Goal: Task Accomplishment & Management: Manage account settings

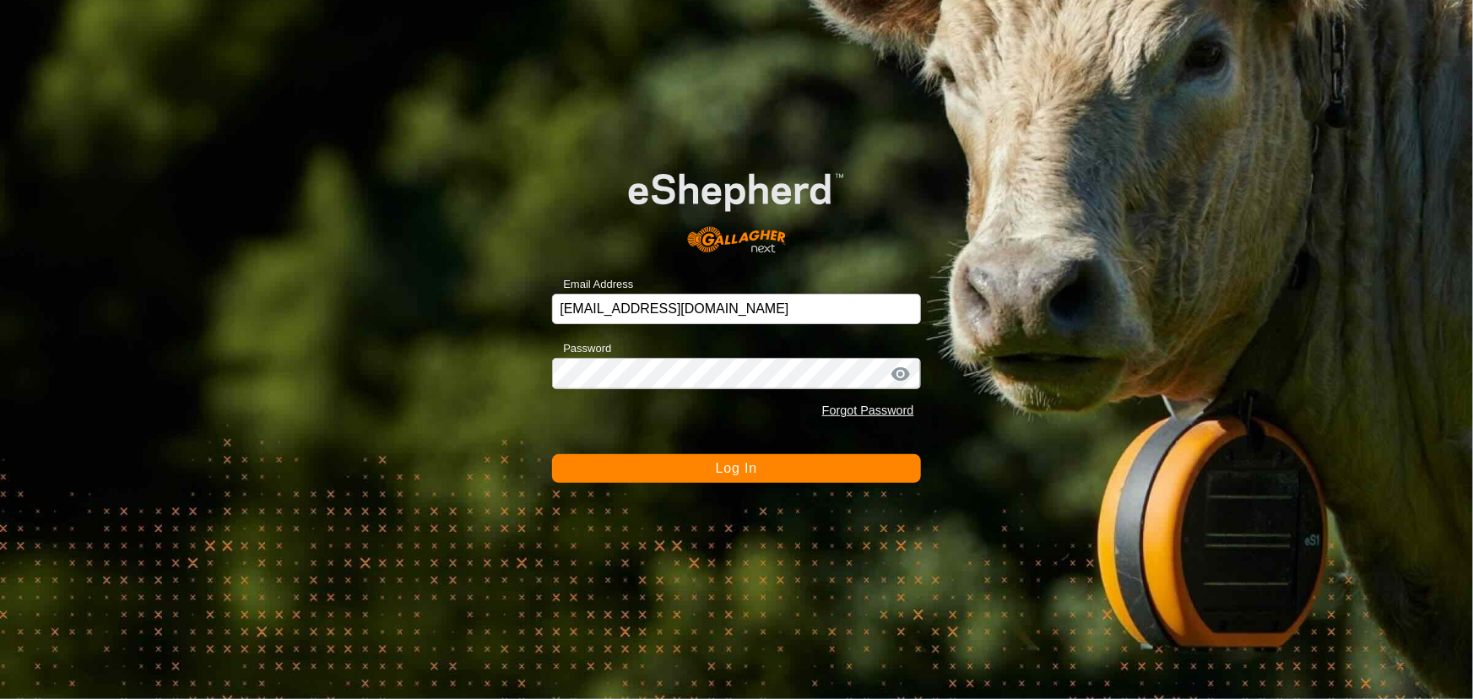
click at [702, 485] on div "Email Address [EMAIL_ADDRESS][DOMAIN_NAME] Password Forgot Password Log In" at bounding box center [736, 349] width 1473 height 699
click at [715, 439] on form "Email Address [EMAIL_ADDRESS][DOMAIN_NAME] Password Forgot Password Log In" at bounding box center [736, 313] width 368 height 340
click at [718, 467] on span "Log In" at bounding box center [736, 468] width 41 height 14
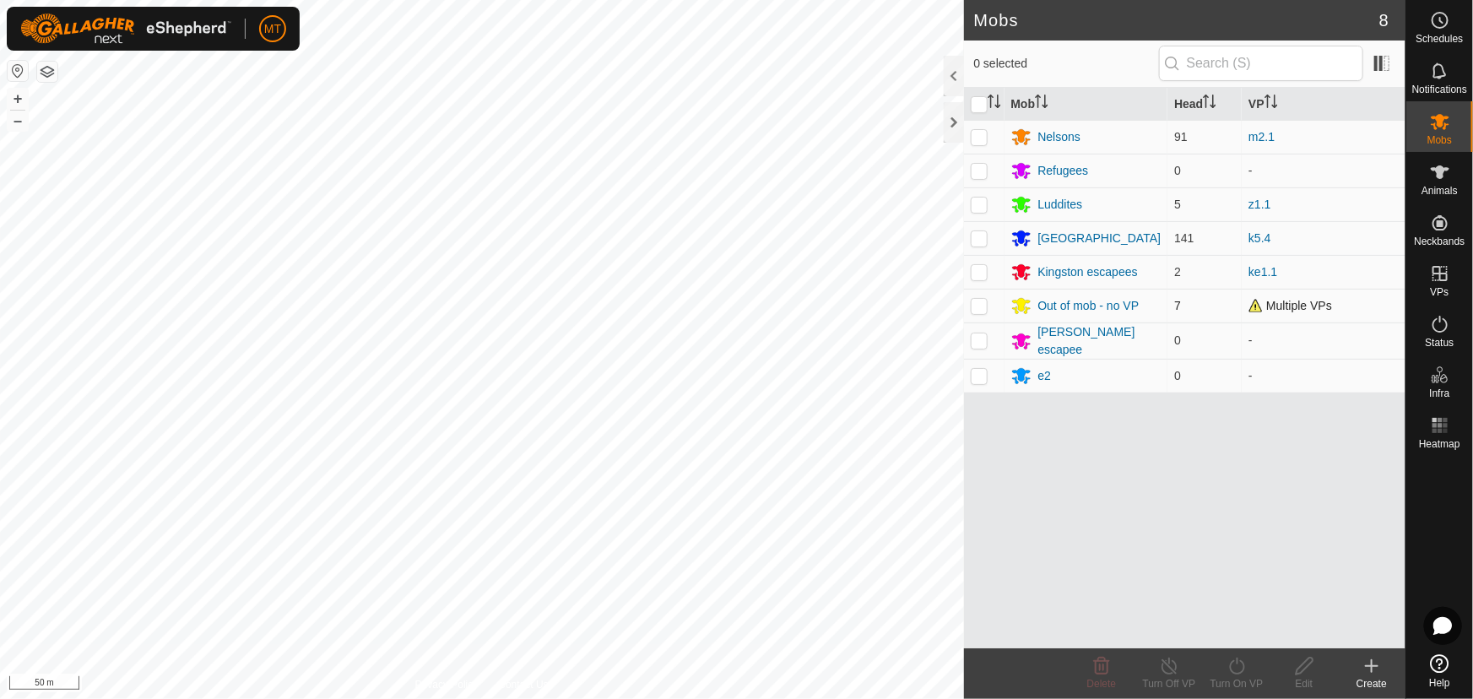
click at [1018, 287] on div "Mobs 8 0 selected Mob Head VP Nelsons 91 m2.1 Refugees 0 - Luddites 5 z1.1 King…" at bounding box center [703, 349] width 1406 height 699
click at [1457, 178] on div "Animals" at bounding box center [1440, 177] width 67 height 51
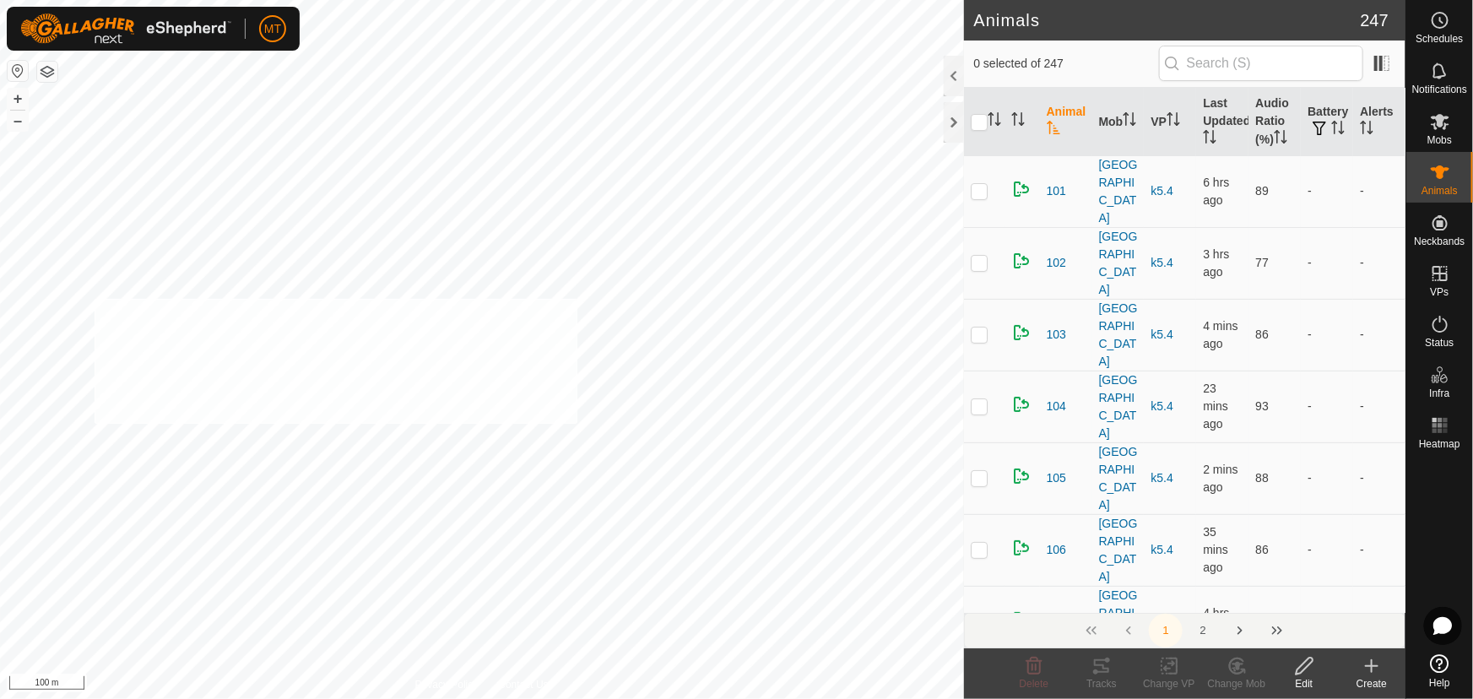
checkbox input "true"
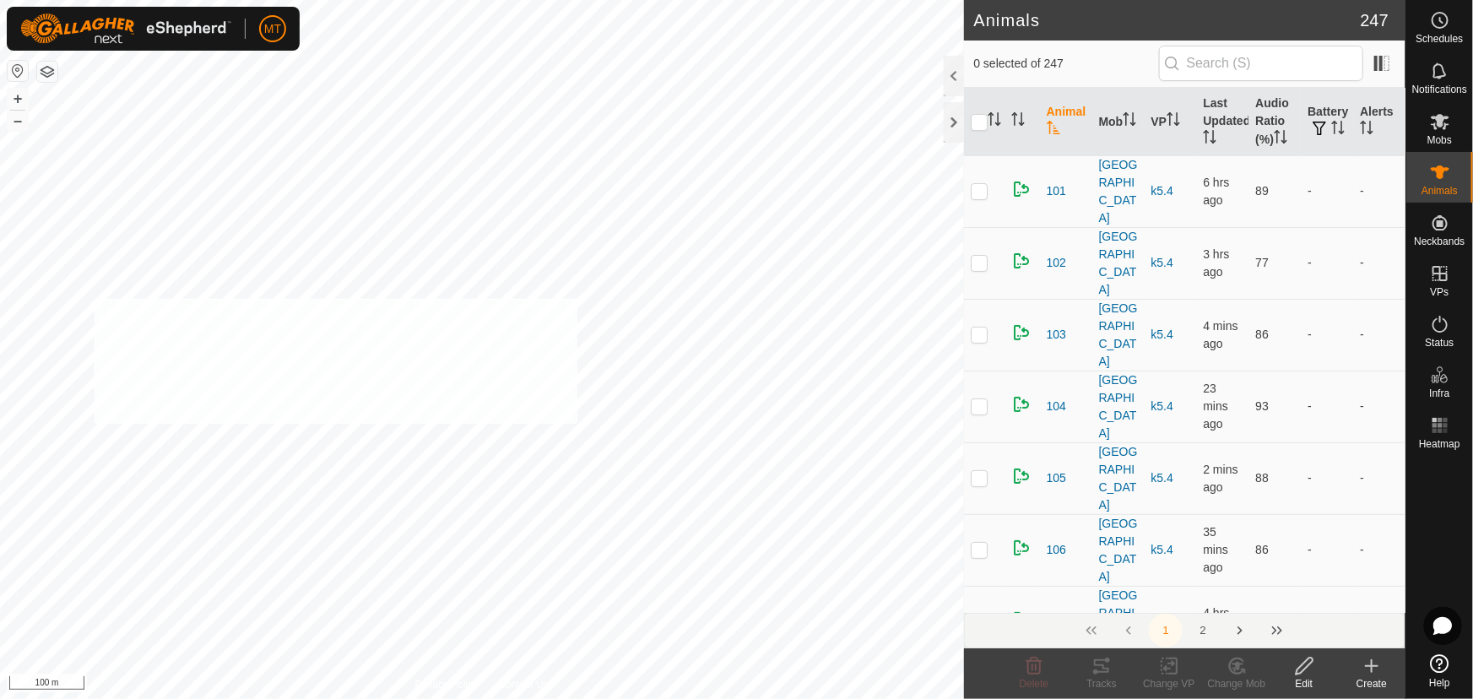
checkbox input "true"
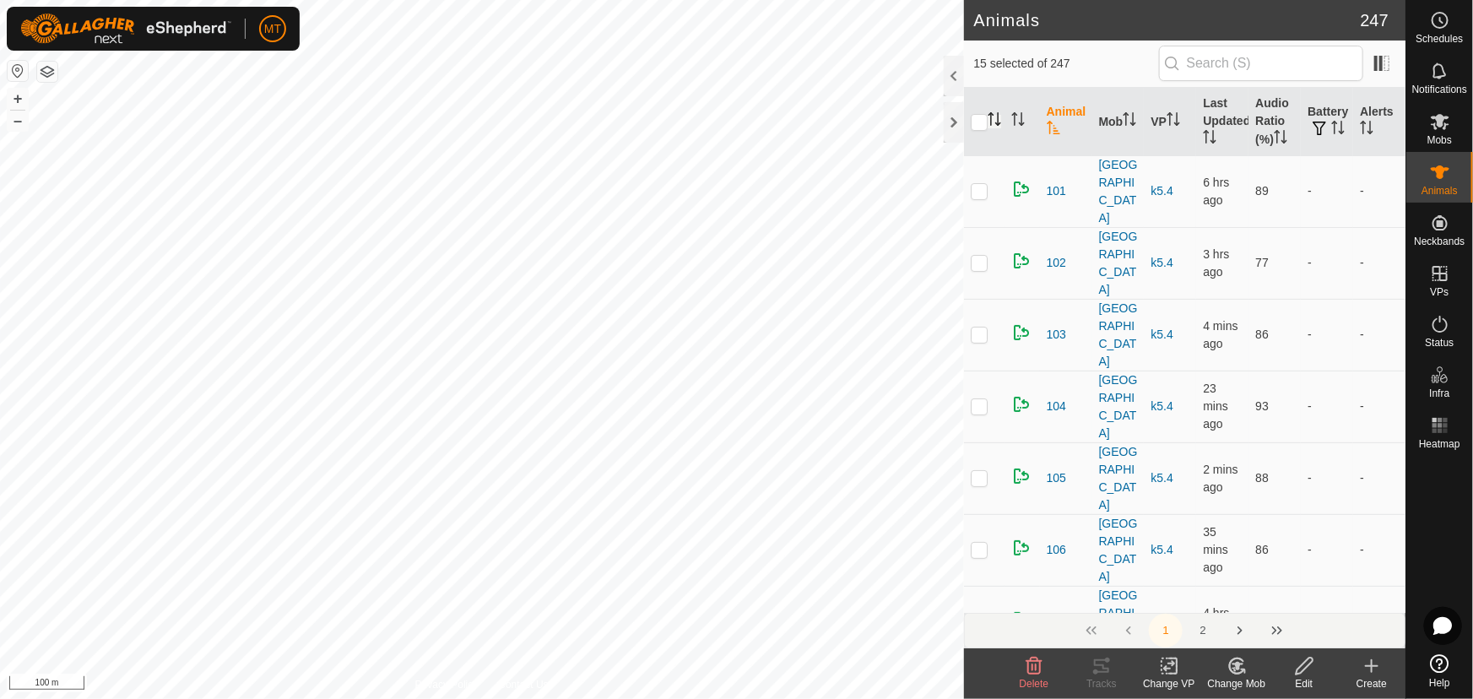
click at [995, 118] on icon "Activate to sort" at bounding box center [995, 119] width 14 height 14
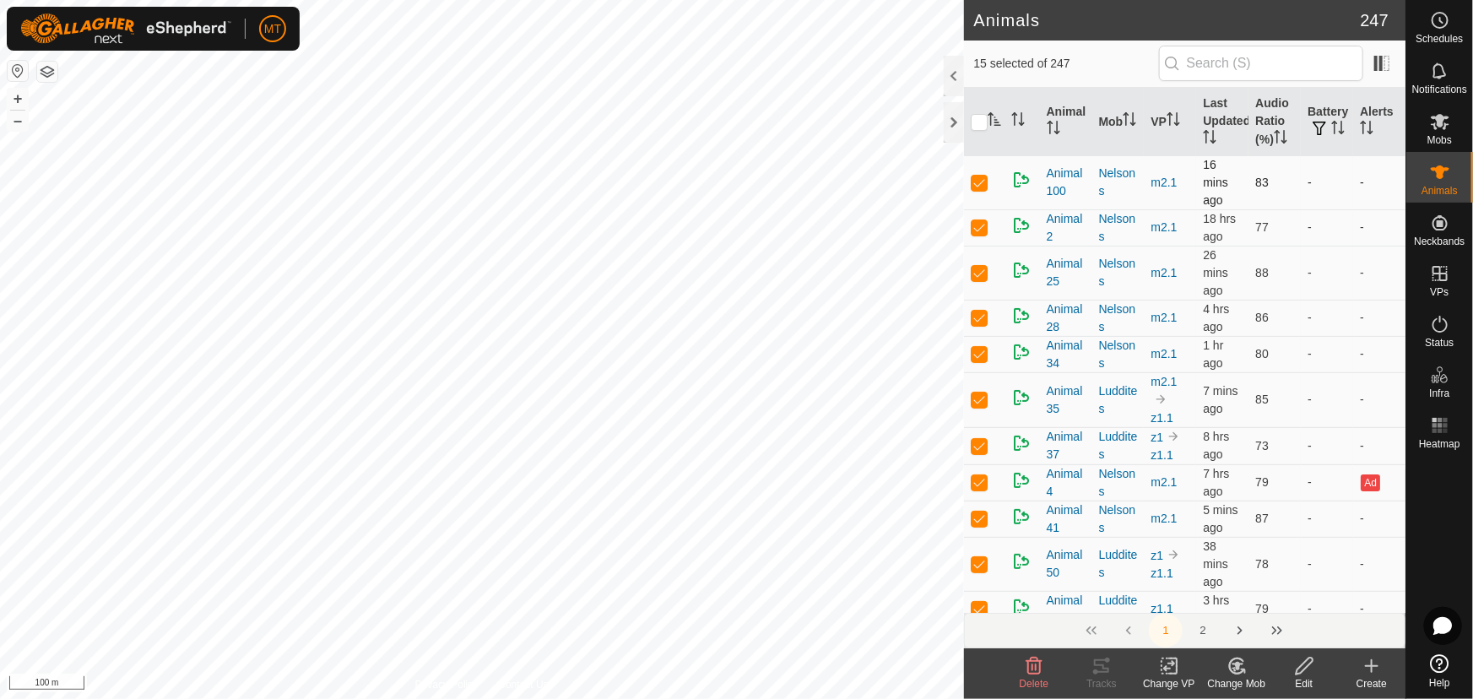
click at [977, 192] on td at bounding box center [984, 182] width 41 height 54
checkbox input "false"
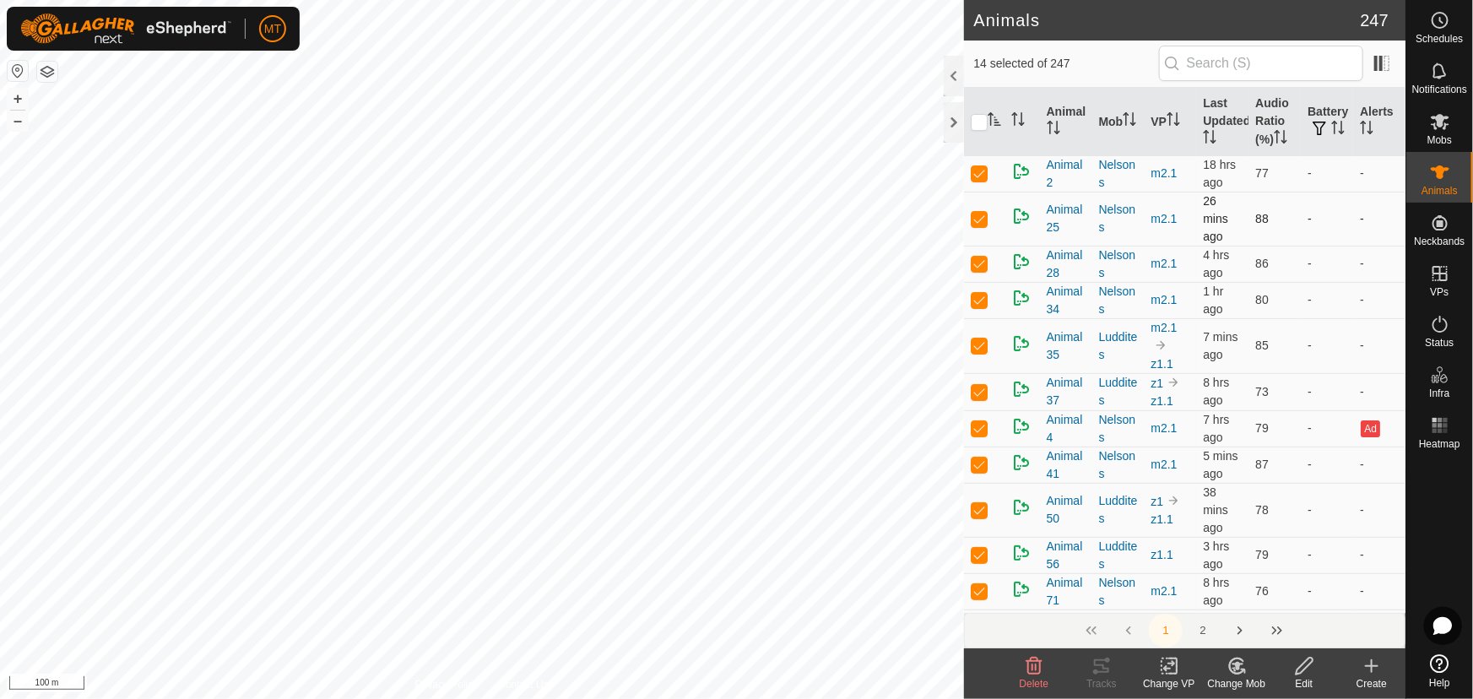
click at [979, 217] on p-checkbox at bounding box center [979, 219] width 17 height 14
checkbox input "false"
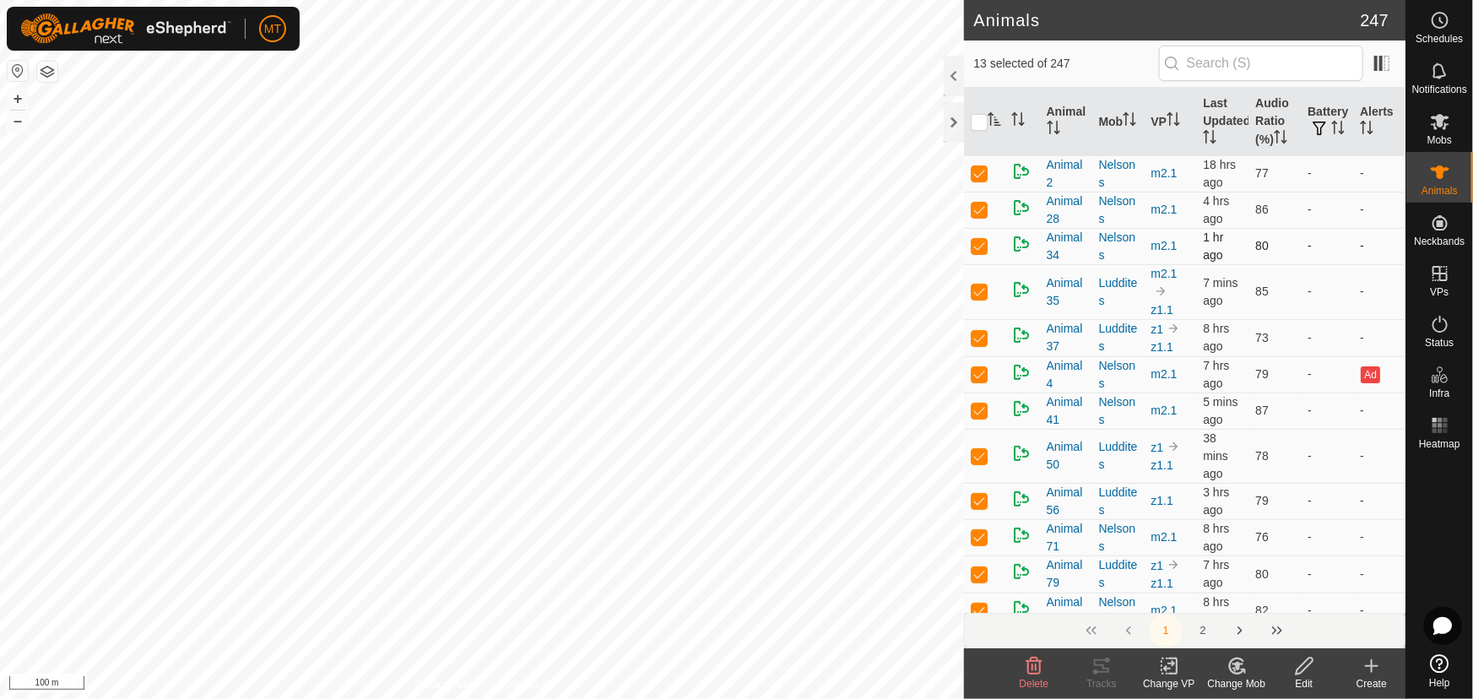
click at [979, 243] on p-checkbox at bounding box center [979, 246] width 17 height 14
checkbox input "false"
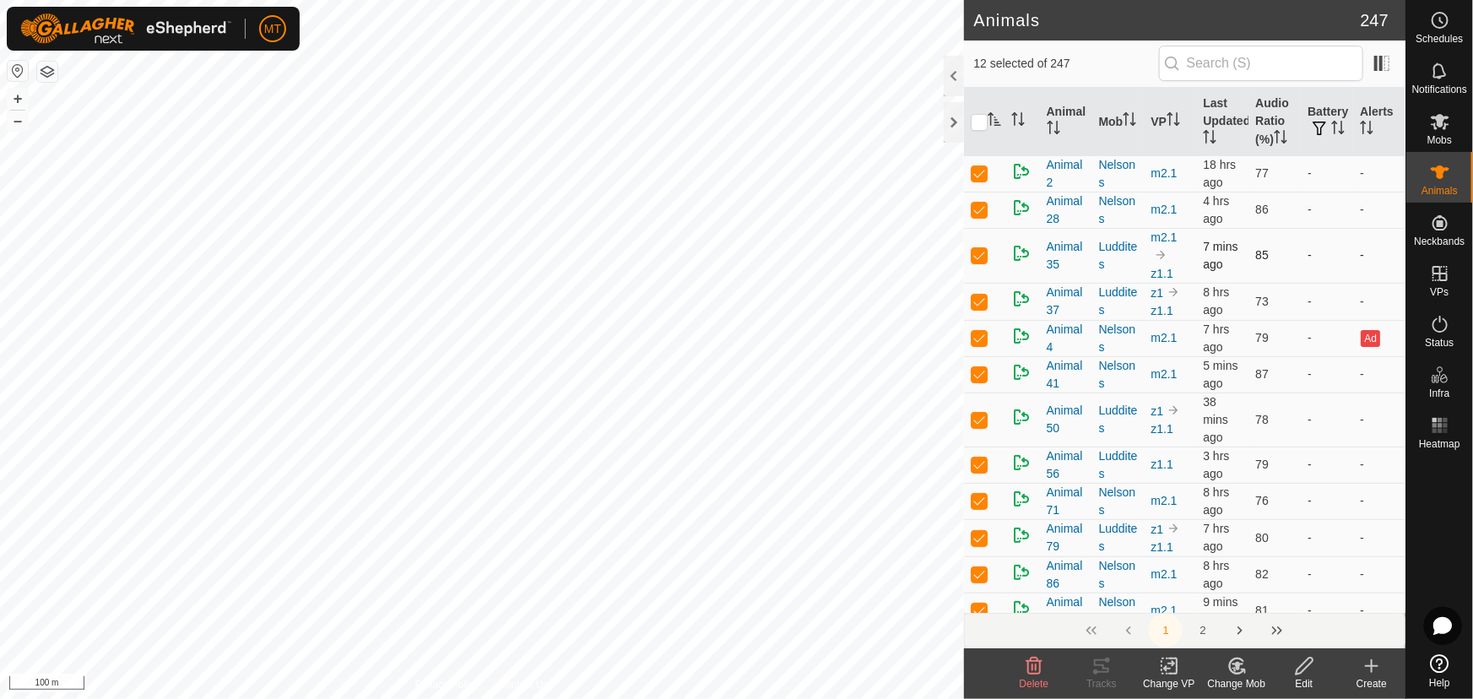
click at [977, 254] on p-checkbox at bounding box center [979, 255] width 17 height 14
checkbox input "false"
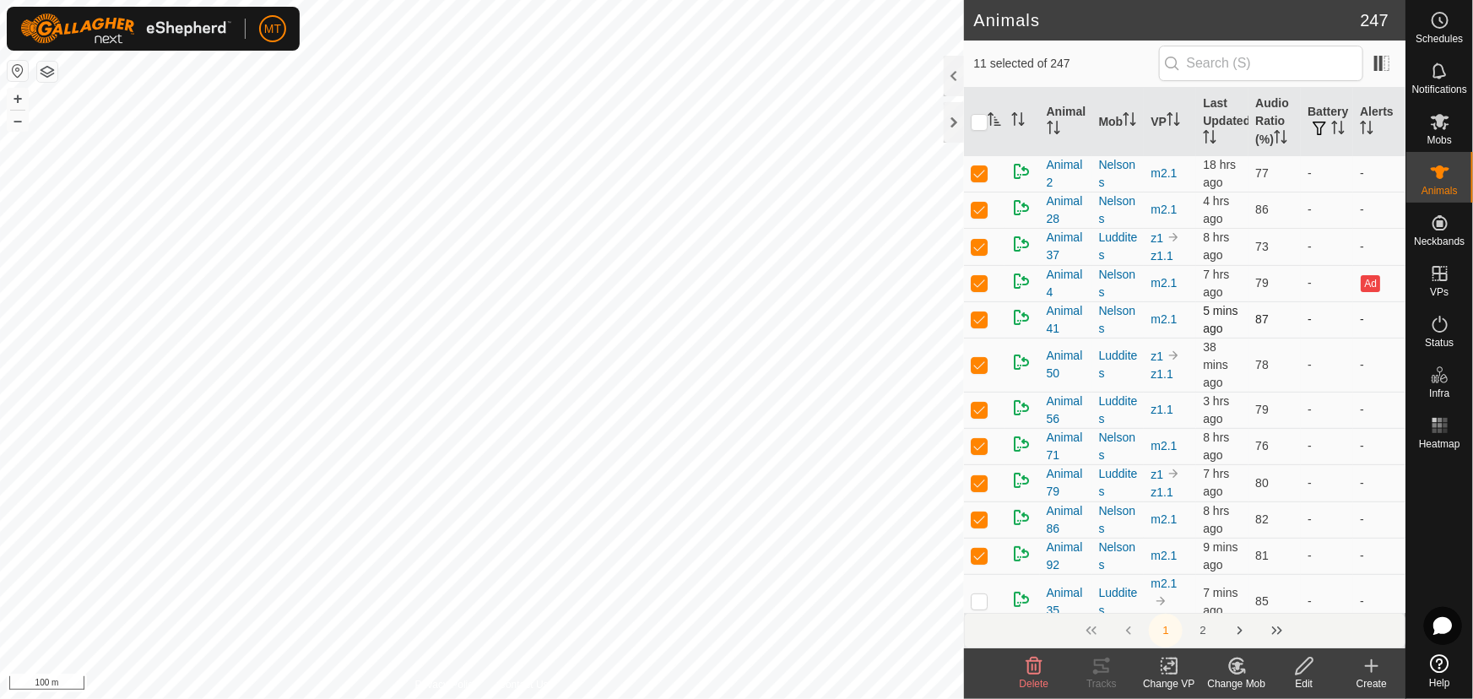
click at [980, 319] on p-checkbox at bounding box center [979, 319] width 17 height 14
checkbox input "false"
click at [979, 322] on p-checkbox at bounding box center [979, 329] width 17 height 14
checkbox input "false"
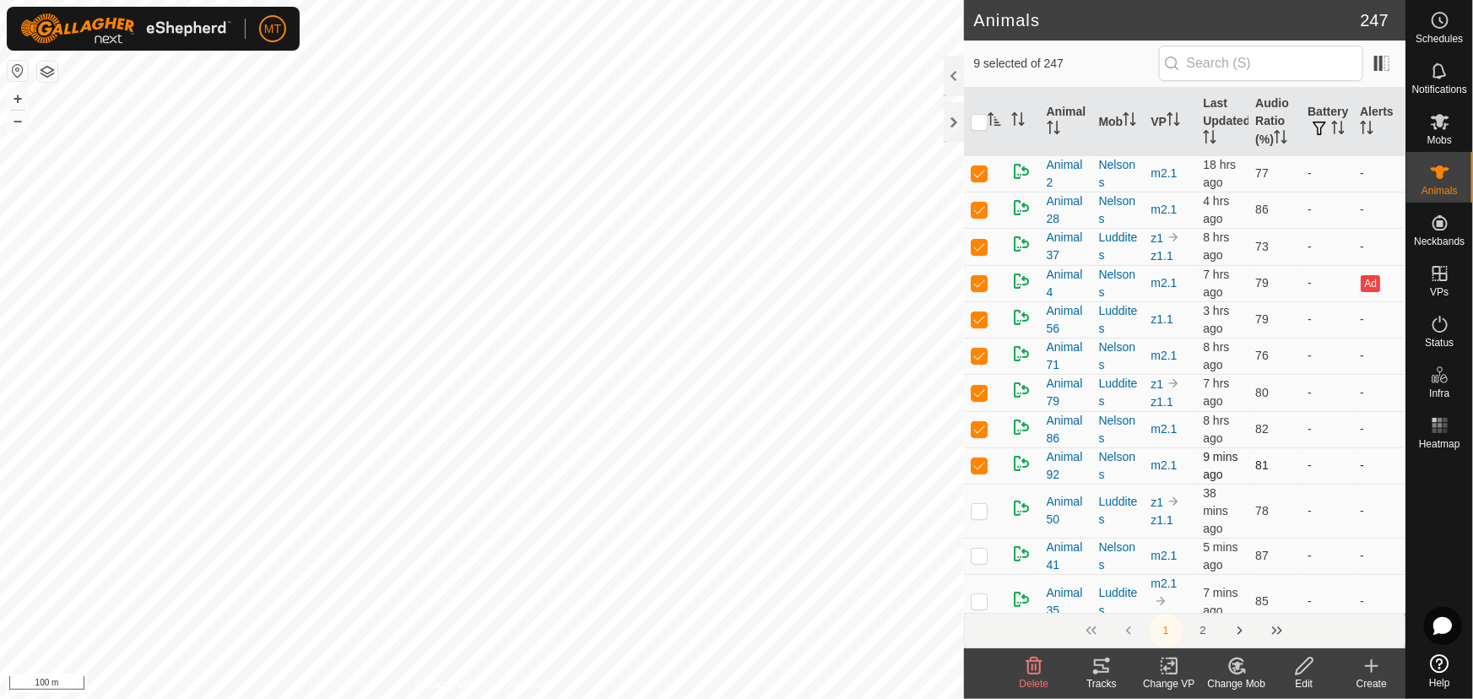
click at [979, 464] on p-checkbox at bounding box center [979, 465] width 17 height 14
checkbox input "false"
